Goal: Task Accomplishment & Management: Manage account settings

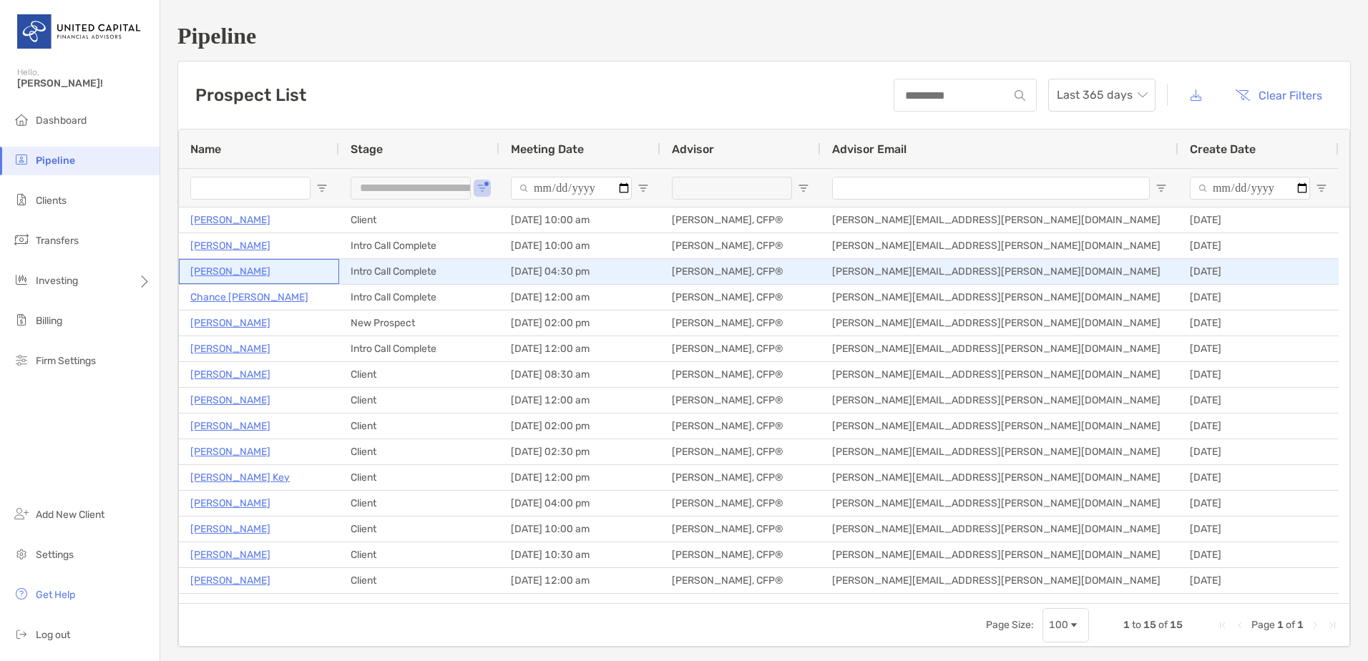
click at [248, 265] on p "[PERSON_NAME]" at bounding box center [230, 272] width 80 height 18
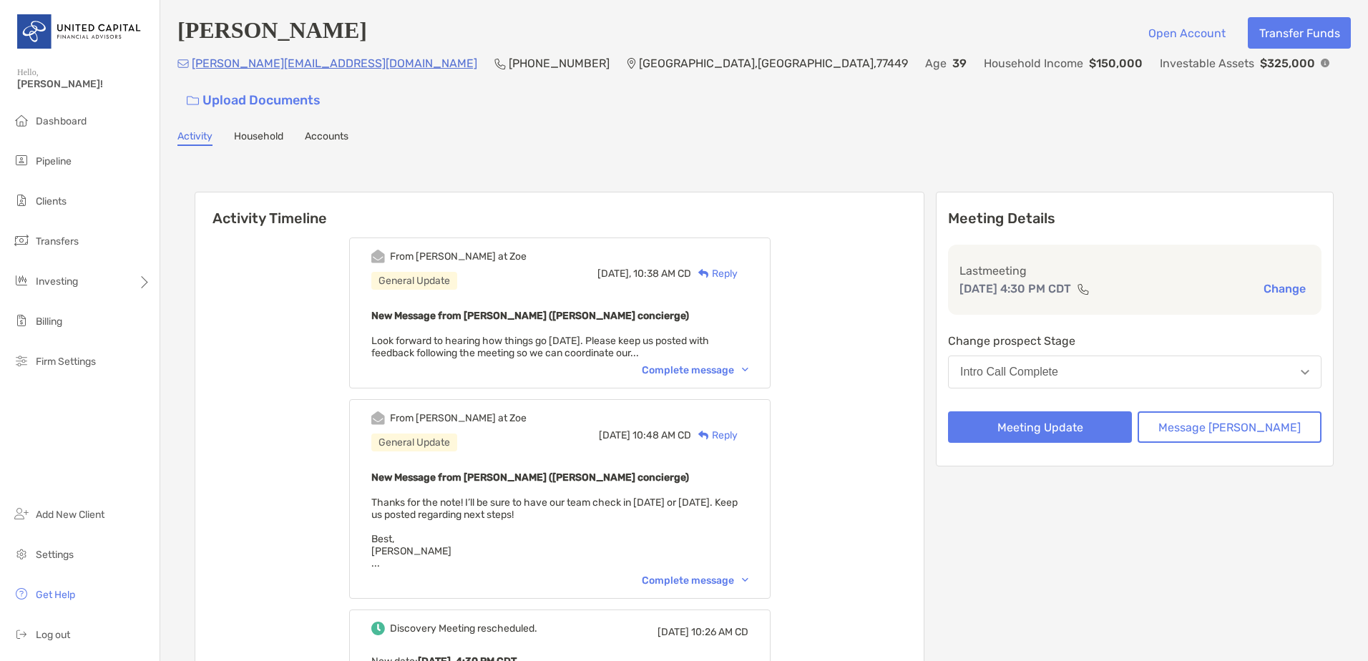
click at [1265, 281] on button "Change" at bounding box center [1285, 288] width 51 height 15
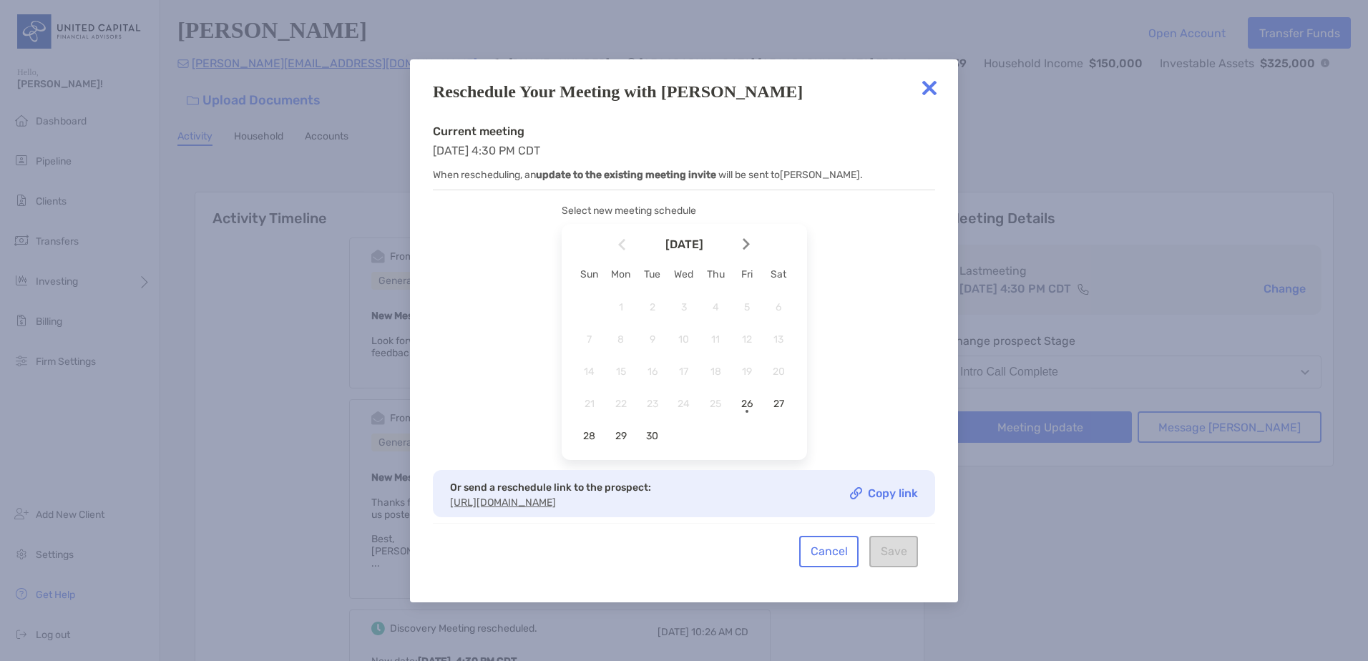
click at [745, 239] on img at bounding box center [746, 244] width 7 height 12
click at [749, 307] on span "3" at bounding box center [747, 307] width 24 height 12
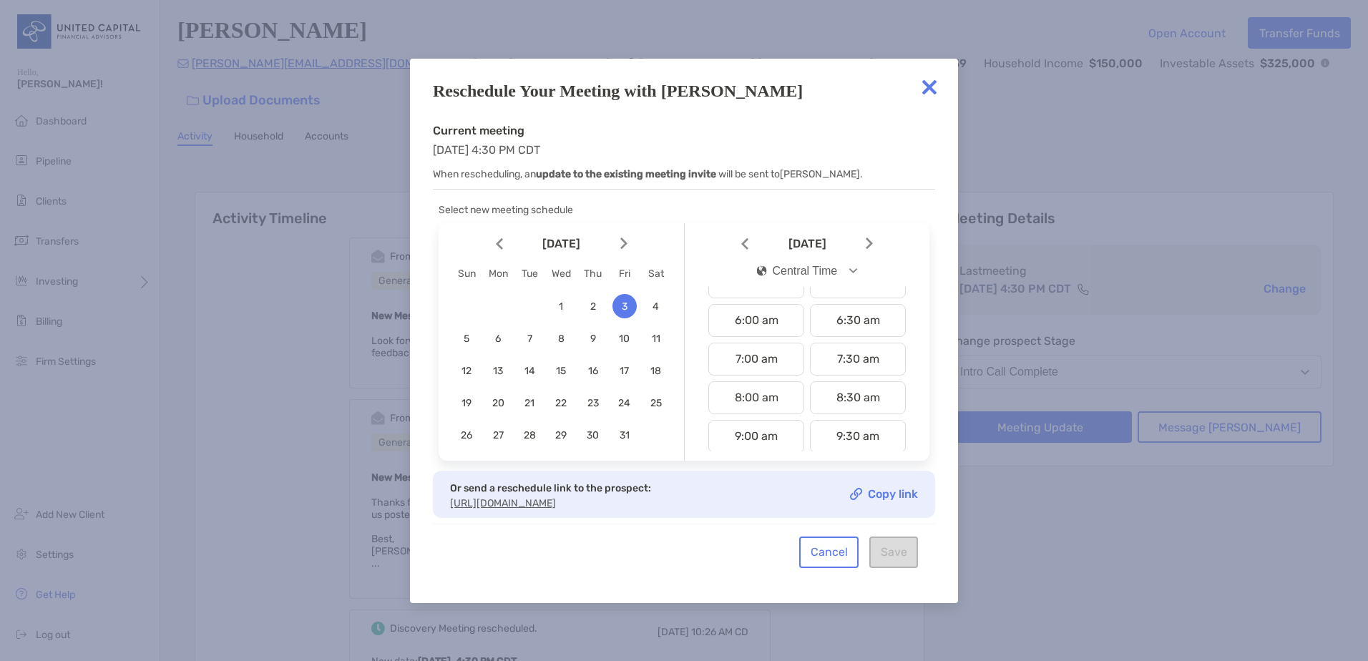
scroll to position [286, 0]
click at [769, 349] on div "9:00 am" at bounding box center [757, 365] width 96 height 33
click at [897, 560] on button "Save" at bounding box center [894, 552] width 49 height 31
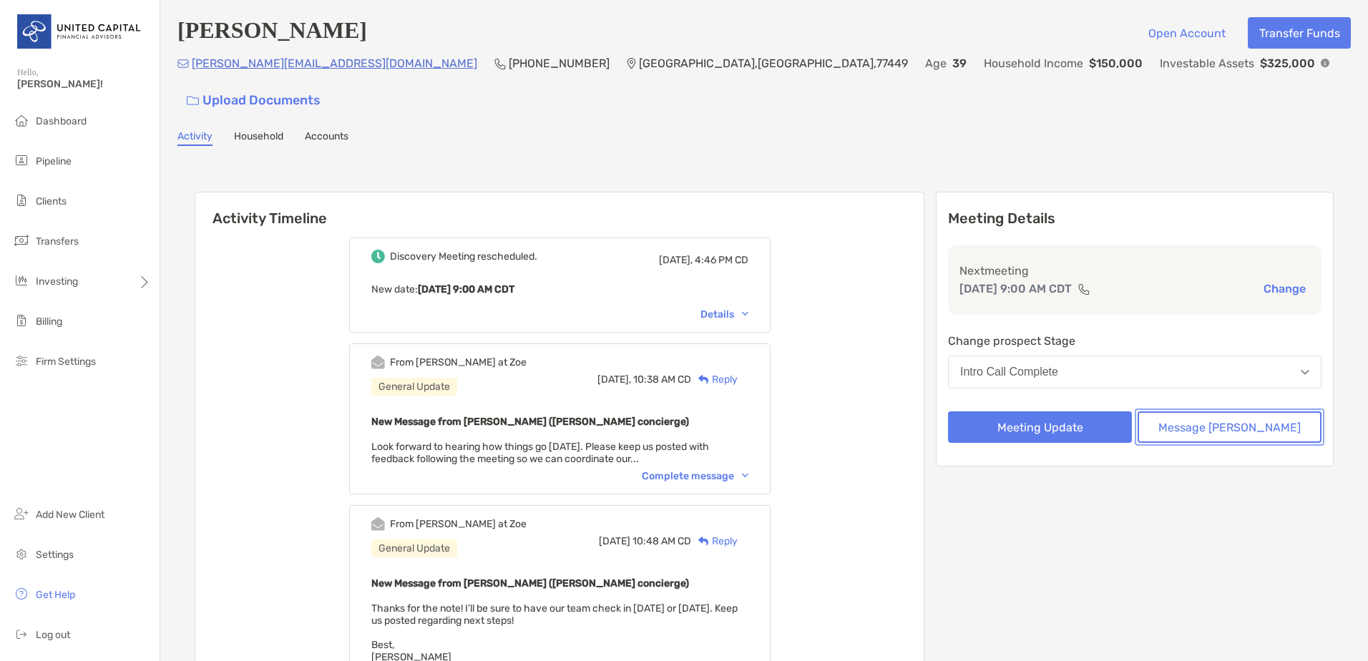
click at [1204, 412] on button "Message Zoe" at bounding box center [1230, 427] width 184 height 31
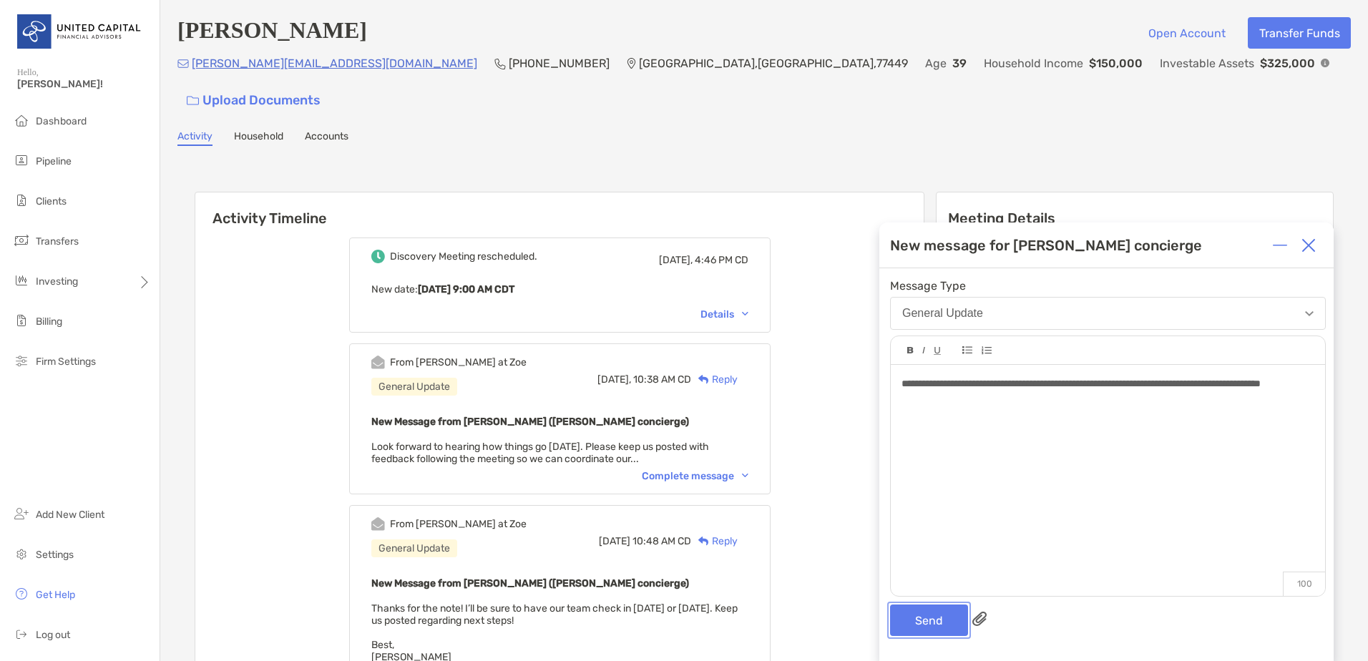
click at [940, 627] on button "Send" at bounding box center [929, 620] width 78 height 31
